Goal: Task Accomplishment & Management: Use online tool/utility

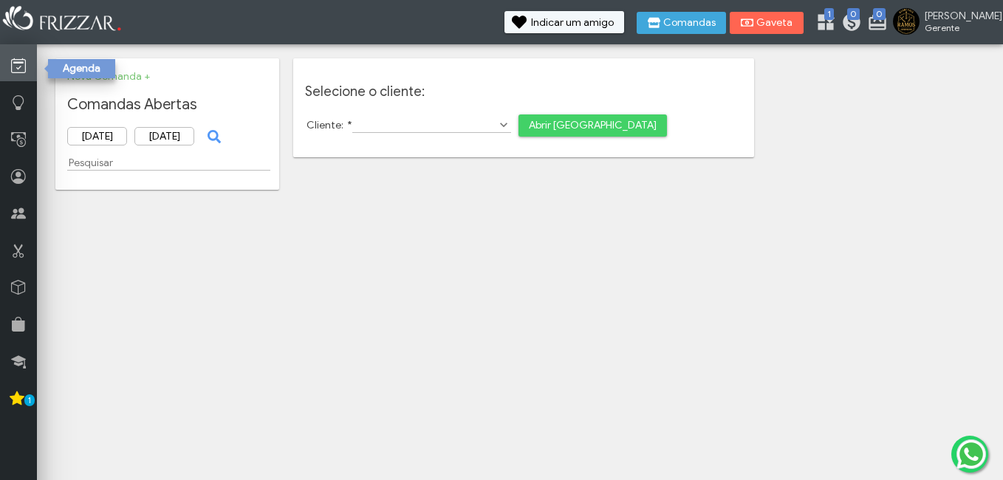
click at [13, 68] on icon at bounding box center [18, 66] width 15 height 18
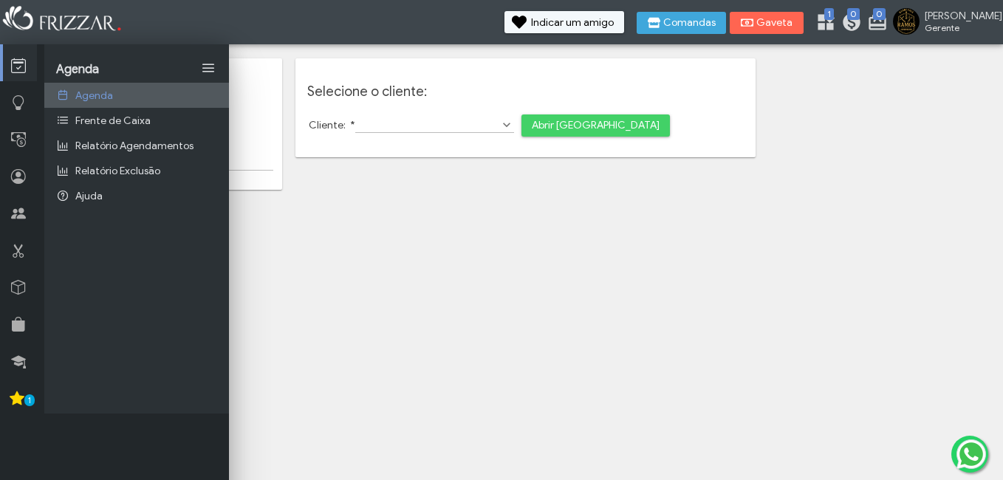
click at [86, 93] on span "Agenda" at bounding box center [94, 95] width 38 height 13
